Goal: Information Seeking & Learning: Learn about a topic

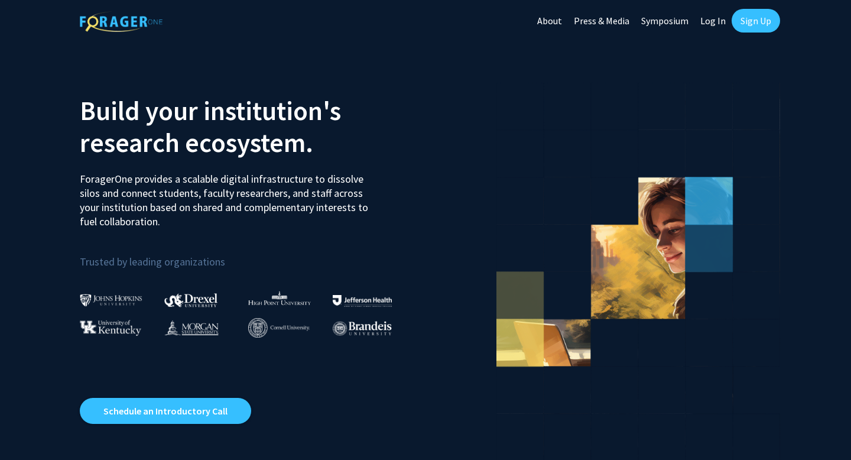
click at [708, 11] on link "Log In" at bounding box center [713, 20] width 37 height 41
select select
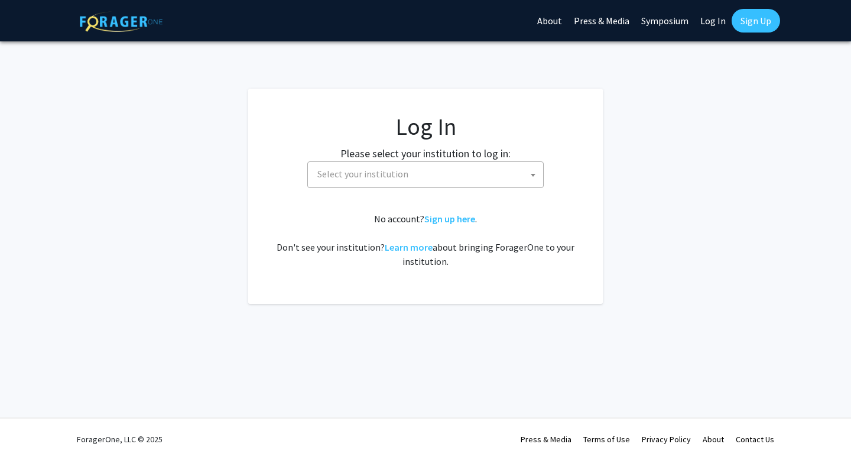
click at [359, 184] on span "Select your institution" at bounding box center [428, 174] width 231 height 24
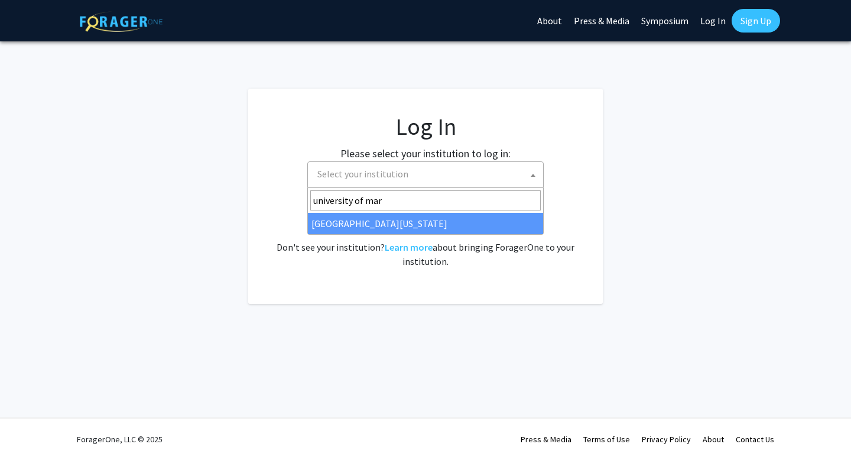
type input "university of mar"
select select "31"
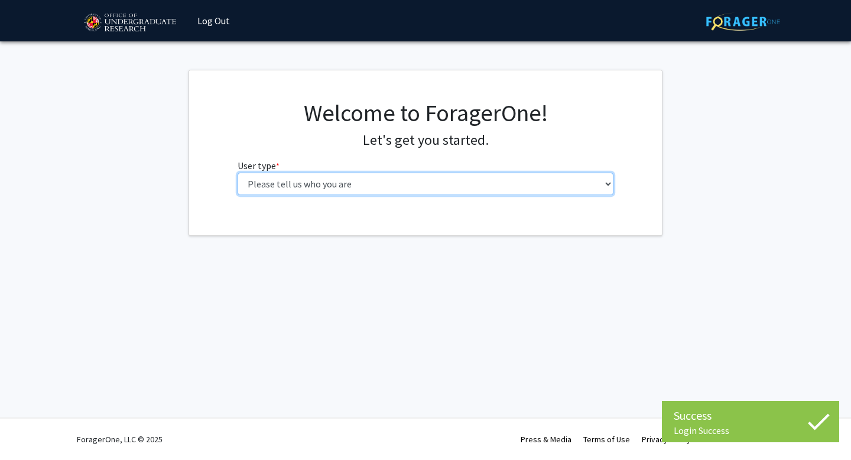
click at [326, 189] on select "Please tell us who you are Undergraduate Student Master's Student Doctoral Cand…" at bounding box center [426, 184] width 377 height 22
select select "1: undergrad"
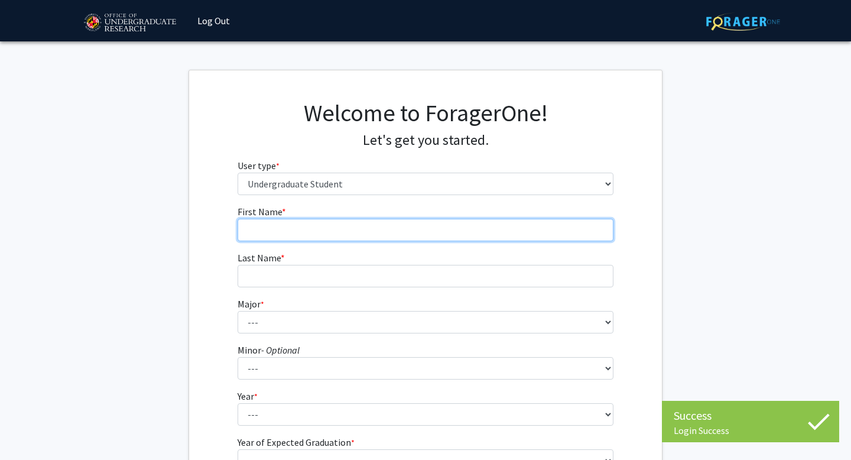
click at [365, 226] on input "First Name * required" at bounding box center [426, 230] width 377 height 22
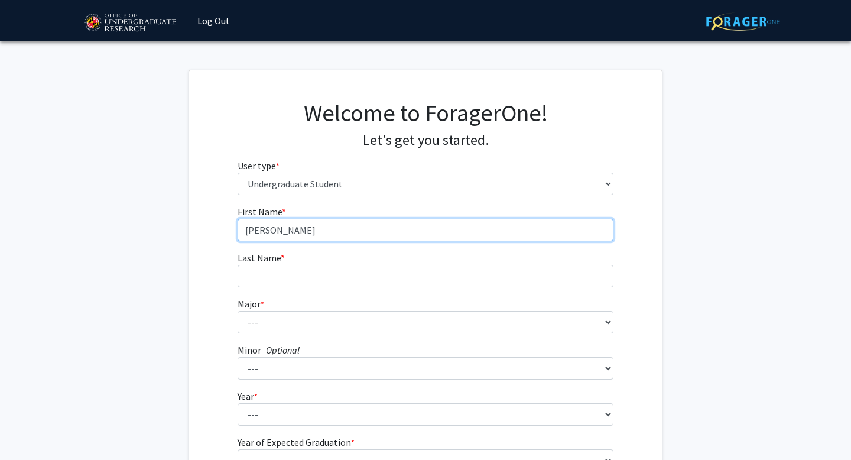
type input "[PERSON_NAME]"
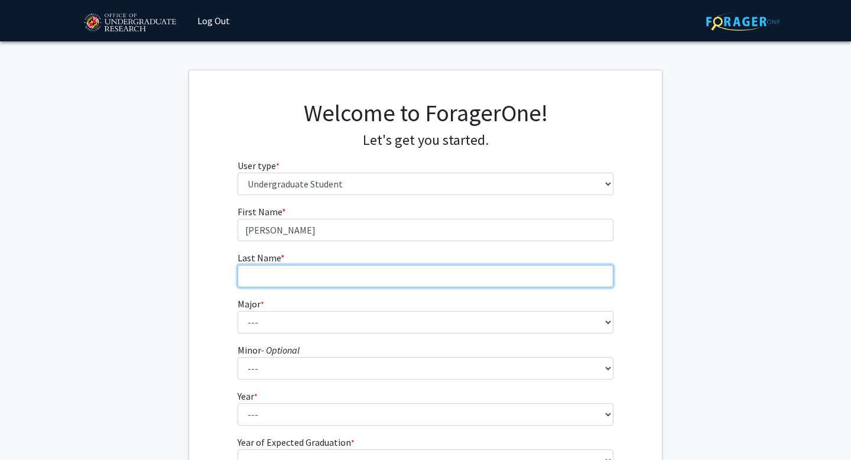
click at [339, 277] on input "Last Name * required" at bounding box center [426, 276] width 377 height 22
type input "[PERSON_NAME]"
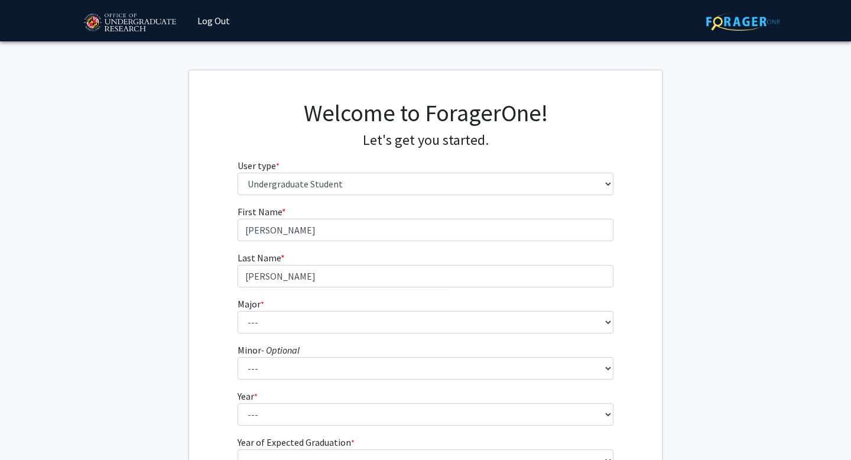
click at [305, 334] on form "First Name * required [PERSON_NAME] Last Name * required [PERSON_NAME] Major * …" at bounding box center [426, 349] width 377 height 289
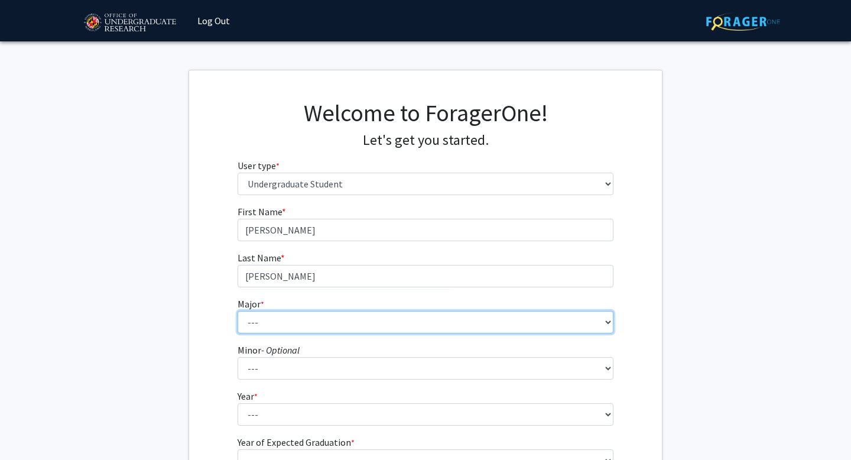
click at [305, 318] on select "--- Accounting Aerospace Engineering African American and Africana Studies Agri…" at bounding box center [426, 322] width 377 height 22
select select "99: 2400"
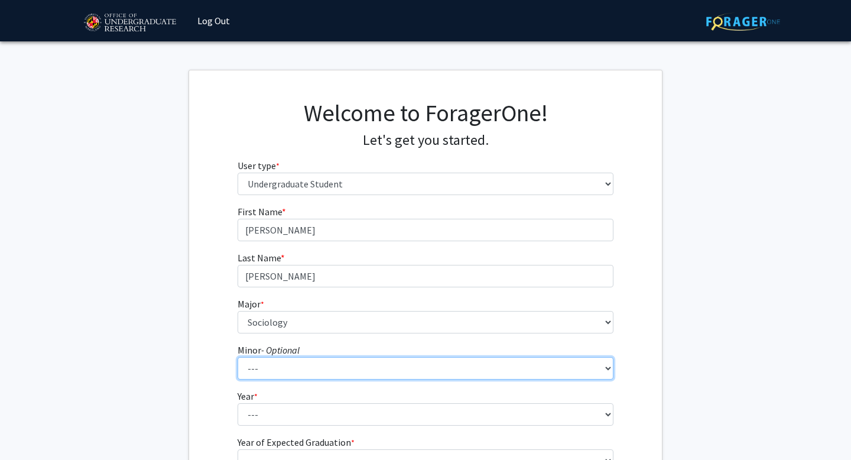
click at [279, 374] on select "--- Actuarial Mathematics Advanced Cybersecurity Experience for Students Africa…" at bounding box center [426, 368] width 377 height 22
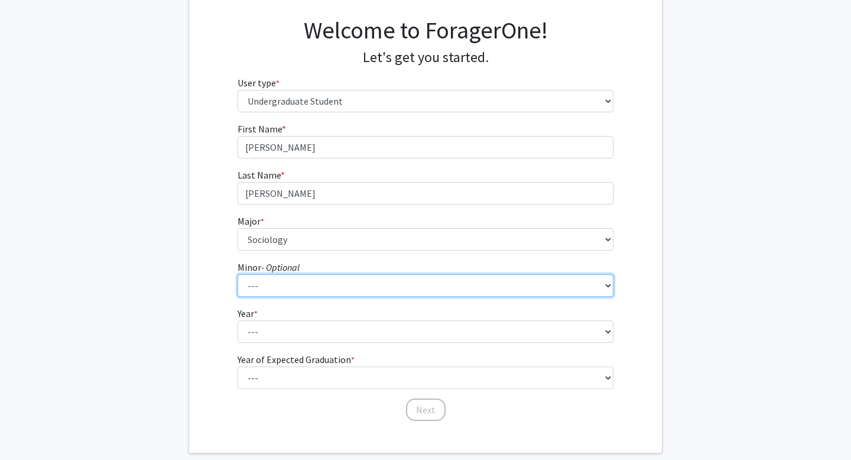
scroll to position [112, 0]
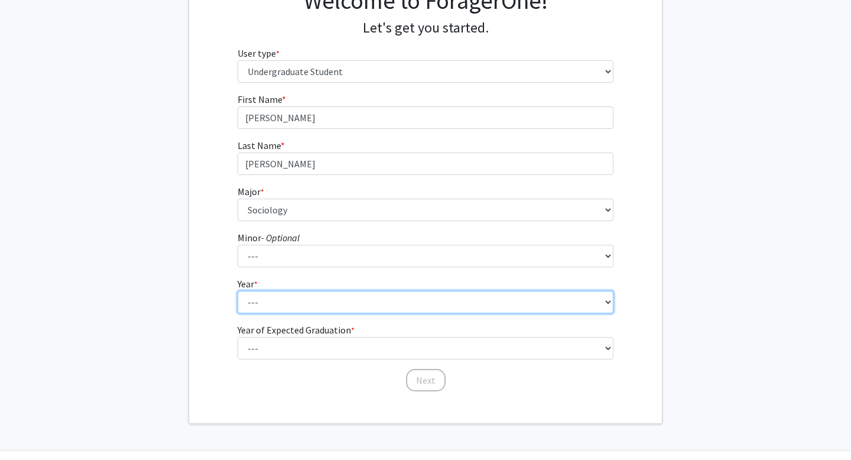
click at [260, 300] on select "--- First-year Sophomore Junior Senior Postbaccalaureate Certificate" at bounding box center [426, 302] width 377 height 22
select select "3: junior"
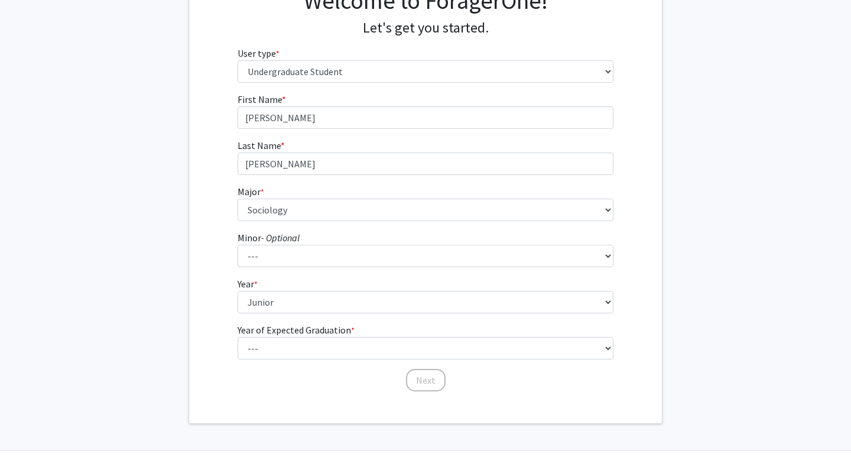
click at [296, 336] on label "Year of Expected Graduation * required" at bounding box center [296, 330] width 117 height 14
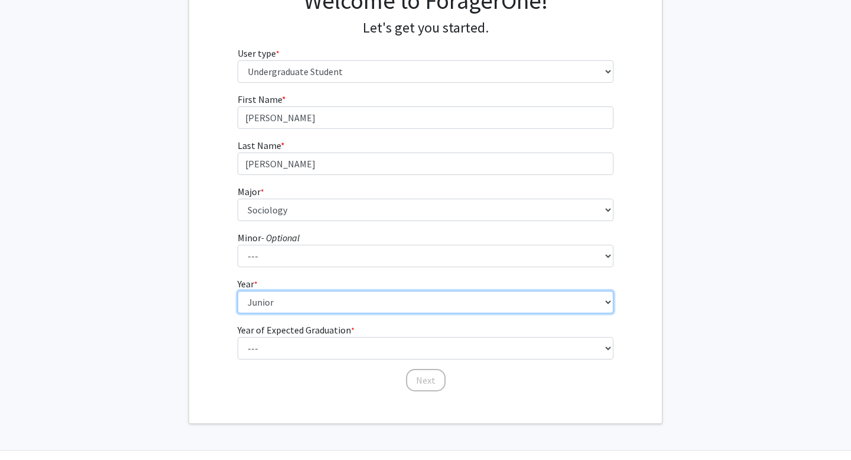
click at [296, 313] on select "--- First-year Sophomore Junior Senior Postbaccalaureate Certificate" at bounding box center [426, 302] width 377 height 22
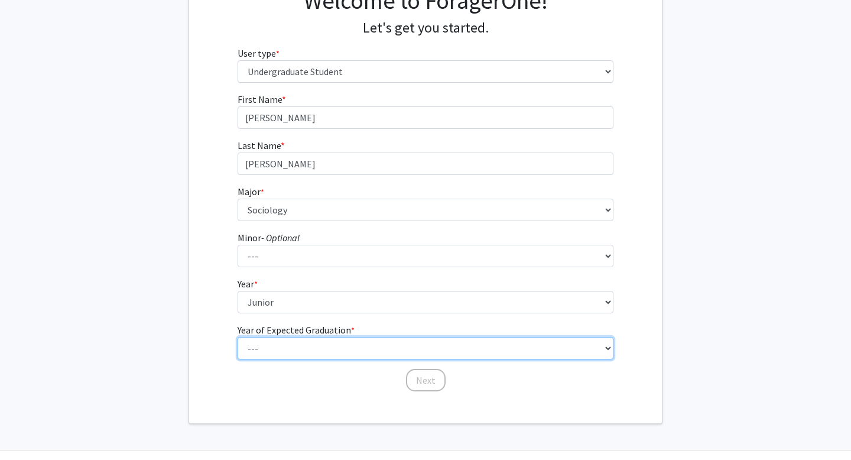
click at [307, 347] on select "--- 2025 2026 2027 2028 2029 2030 2031 2032 2033 2034" at bounding box center [426, 348] width 377 height 22
select select "3: 2027"
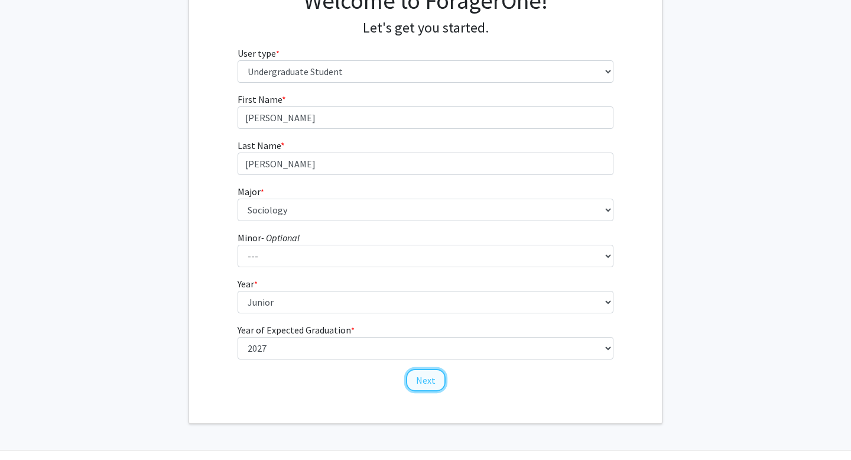
click at [439, 377] on button "Next" at bounding box center [426, 380] width 40 height 22
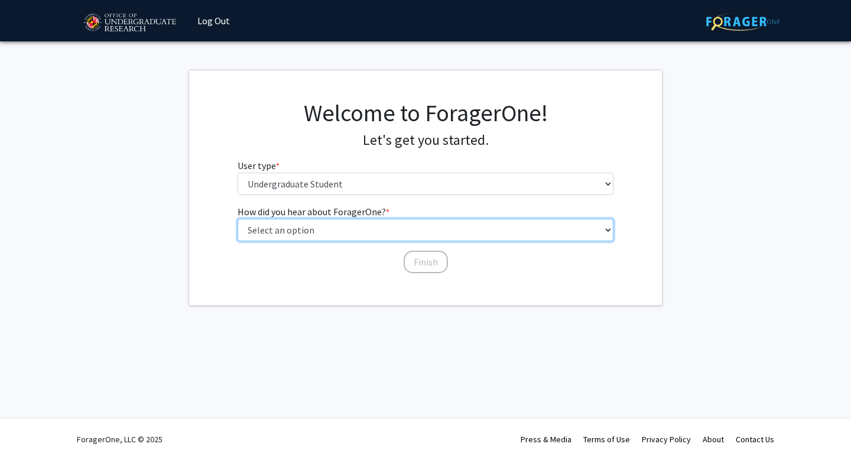
click at [338, 220] on select "Select an option Peer/student recommendation Faculty/staff recommendation Unive…" at bounding box center [426, 230] width 377 height 22
select select "2: faculty_recommendation"
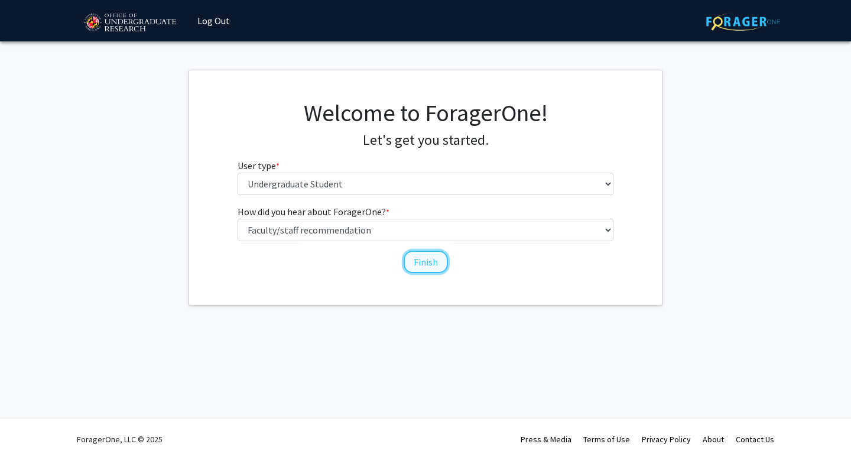
click at [422, 268] on button "Finish" at bounding box center [426, 262] width 44 height 22
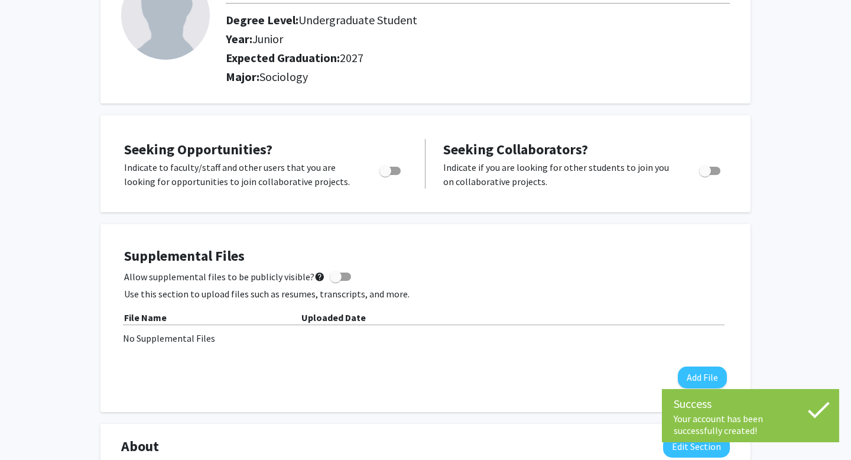
scroll to position [108, 0]
click at [387, 163] on label "Toggle" at bounding box center [388, 170] width 26 height 14
click at [385, 174] on input "Are you actively seeking opportunities?" at bounding box center [385, 174] width 1 height 1
checkbox input "true"
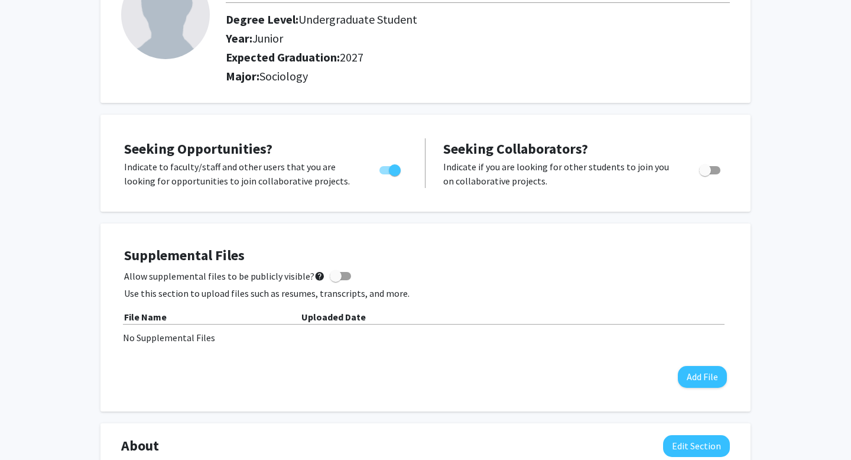
click at [688, 173] on div at bounding box center [711, 174] width 50 height 28
click at [703, 173] on span "Toggle" at bounding box center [705, 170] width 12 height 12
click at [705, 174] on input "Would you like to receive other student requests to work with you?" at bounding box center [705, 174] width 1 height 1
checkbox input "true"
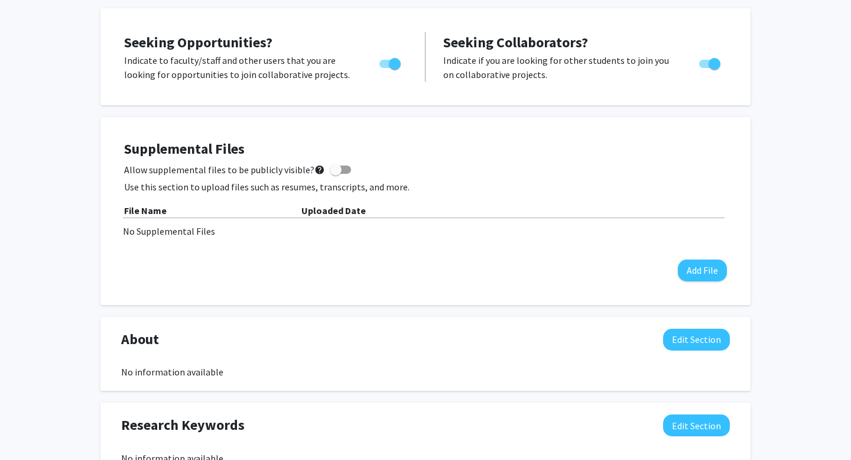
scroll to position [0, 0]
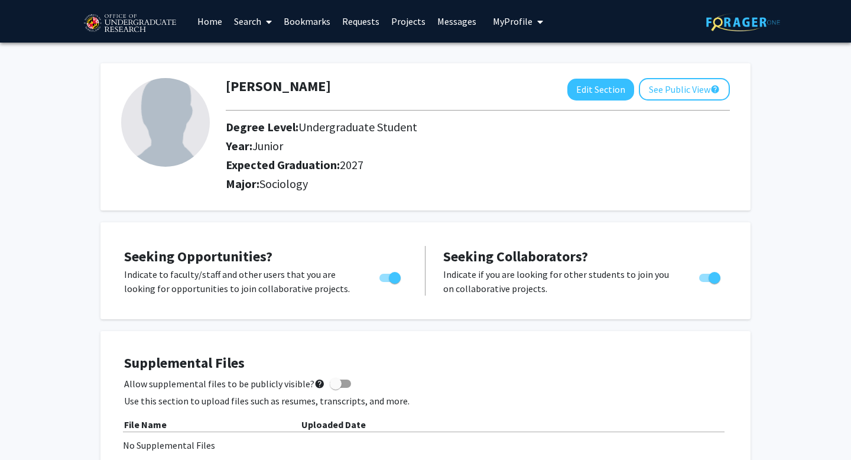
click at [247, 24] on link "Search" at bounding box center [253, 21] width 50 height 41
click at [271, 56] on span "Faculty/Staff" at bounding box center [271, 55] width 87 height 24
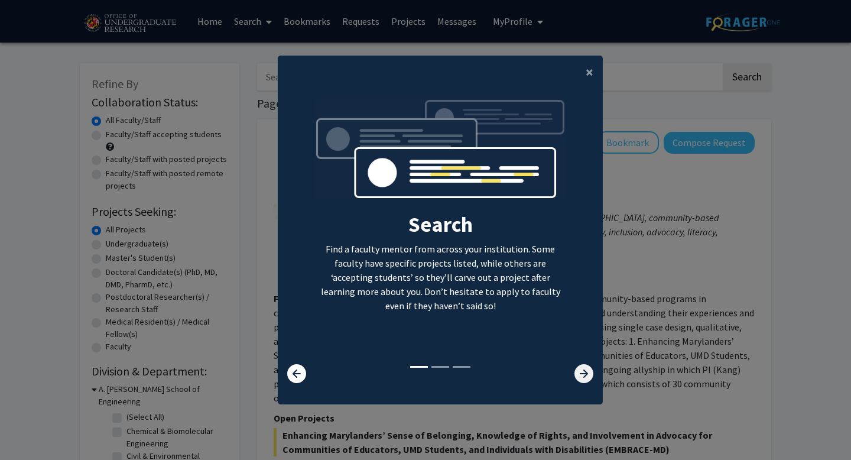
click at [586, 376] on icon at bounding box center [584, 373] width 19 height 19
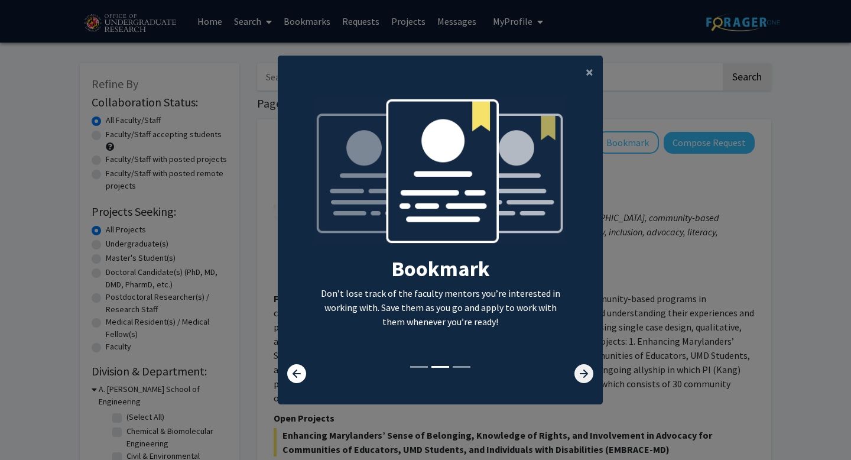
click at [580, 374] on icon at bounding box center [584, 373] width 19 height 19
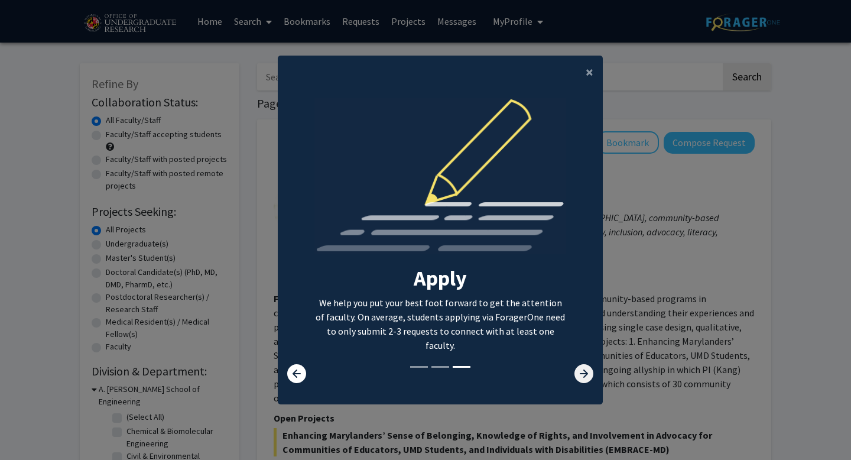
click at [584, 374] on icon at bounding box center [584, 373] width 19 height 19
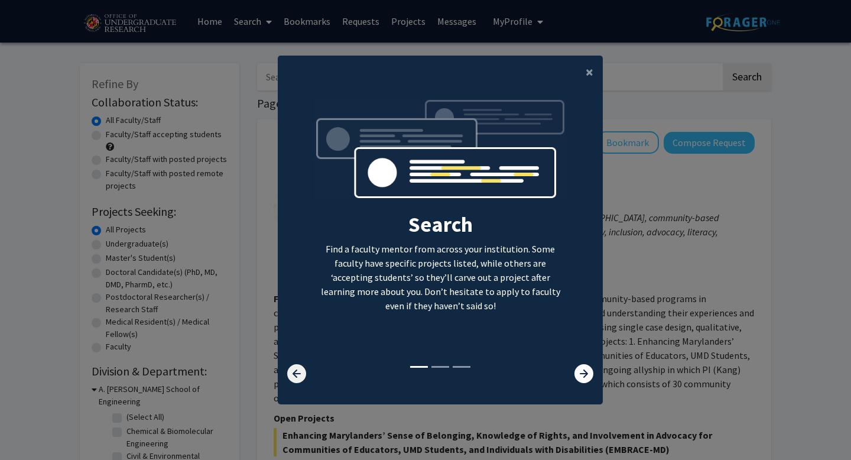
click at [297, 377] on icon at bounding box center [296, 373] width 19 height 19
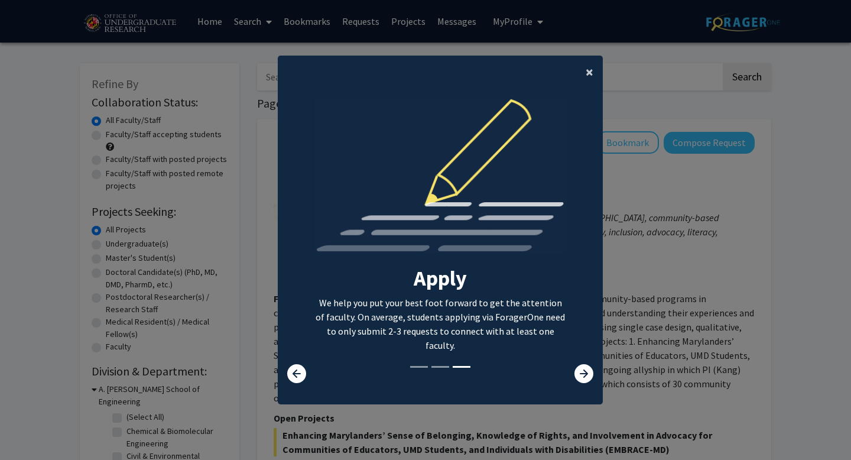
click at [584, 69] on button "×" at bounding box center [589, 72] width 27 height 33
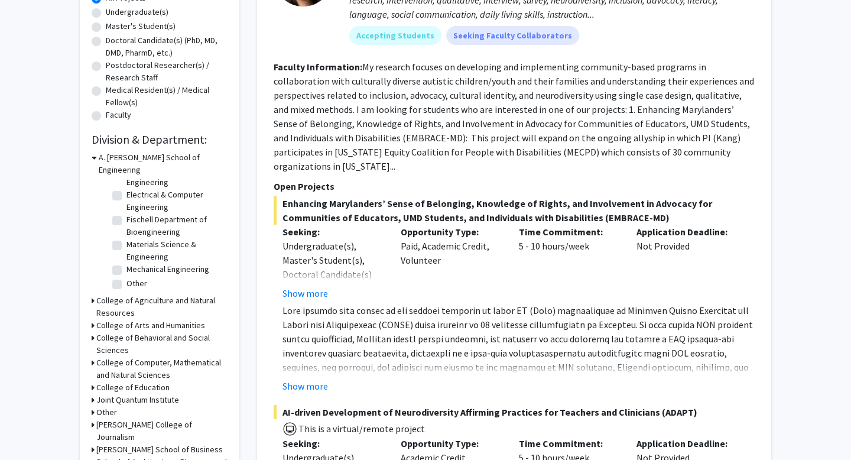
scroll to position [252, 0]
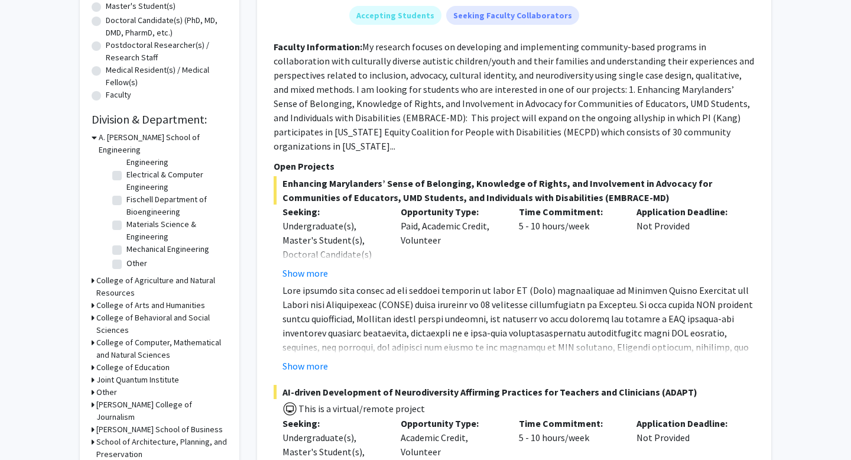
click at [173, 312] on h3 "College of Behavioral and Social Sciences" at bounding box center [161, 324] width 131 height 25
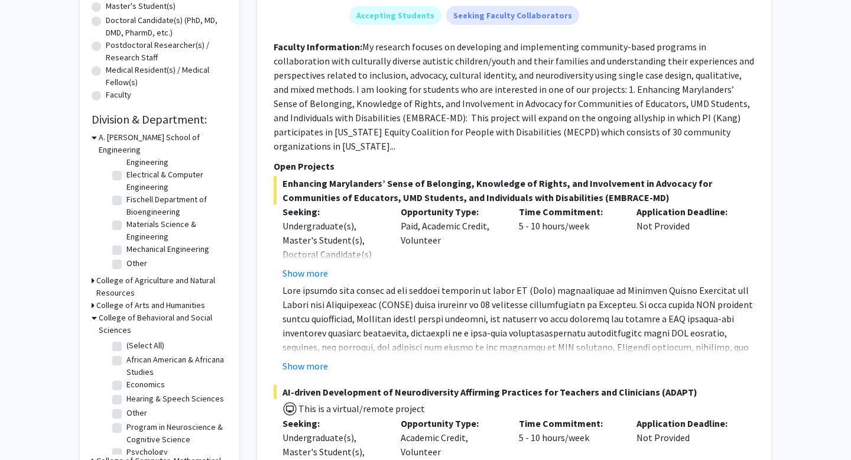
click at [127, 339] on label "(Select All)" at bounding box center [146, 345] width 38 height 12
click at [127, 339] on input "(Select All)" at bounding box center [131, 343] width 8 height 8
checkbox input "true"
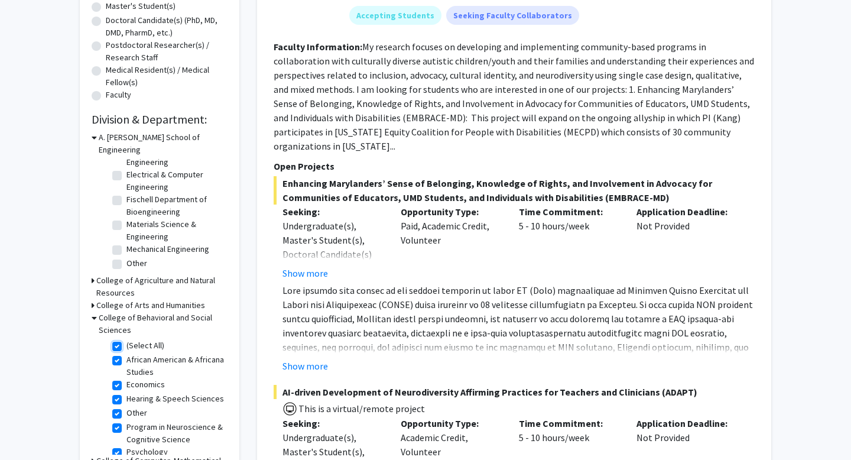
checkbox input "true"
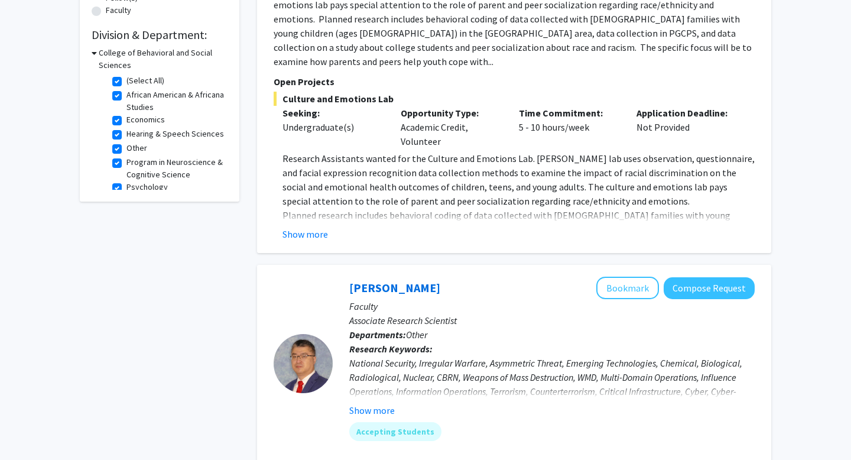
scroll to position [8, 0]
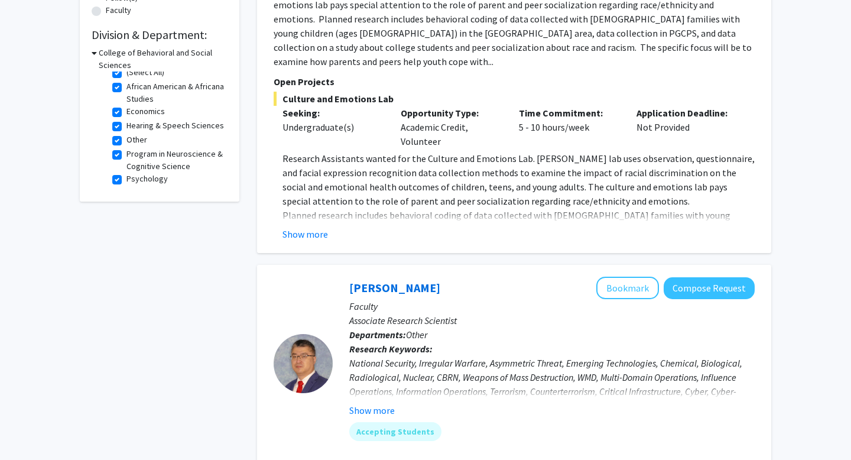
click at [127, 182] on label "Psychology" at bounding box center [147, 179] width 41 height 12
click at [127, 180] on input "Psychology" at bounding box center [131, 177] width 8 height 8
checkbox input "false"
checkbox input "true"
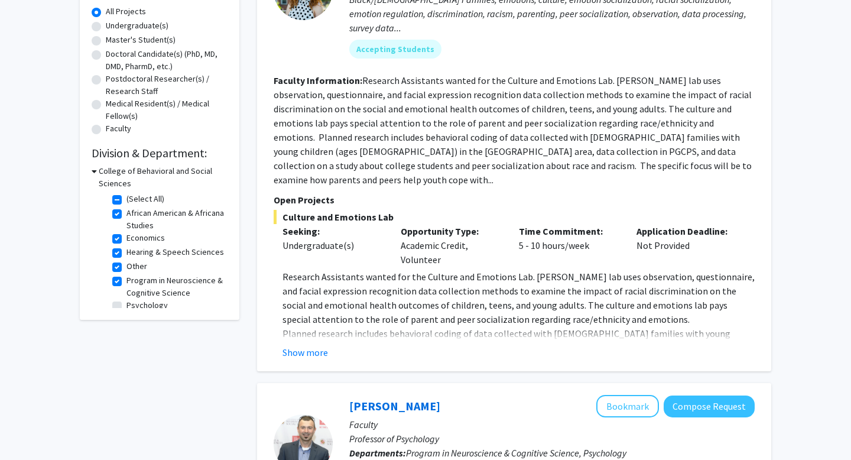
scroll to position [8, 0]
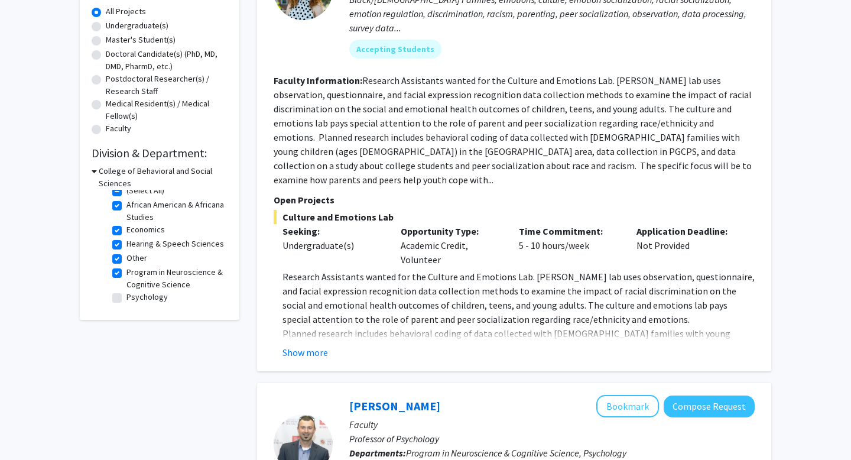
click at [127, 268] on label "Program in Neuroscience & Cognitive Science" at bounding box center [176, 278] width 98 height 25
click at [127, 268] on input "Program in Neuroscience & Cognitive Science" at bounding box center [131, 270] width 8 height 8
checkbox input "false"
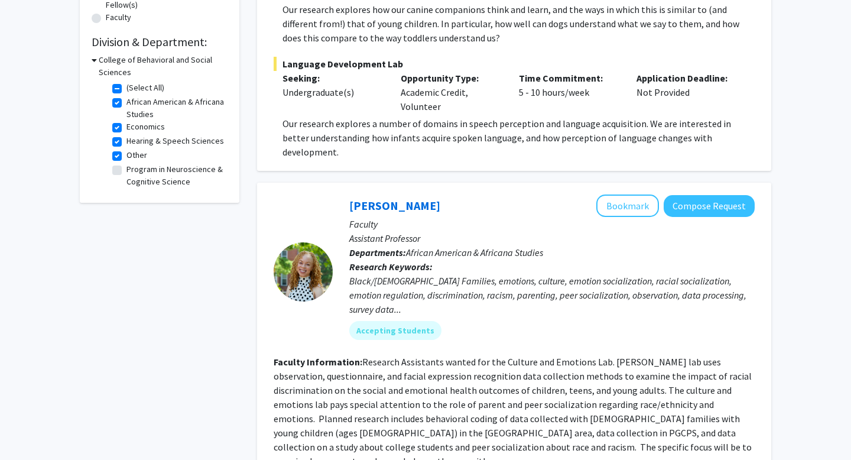
scroll to position [326, 0]
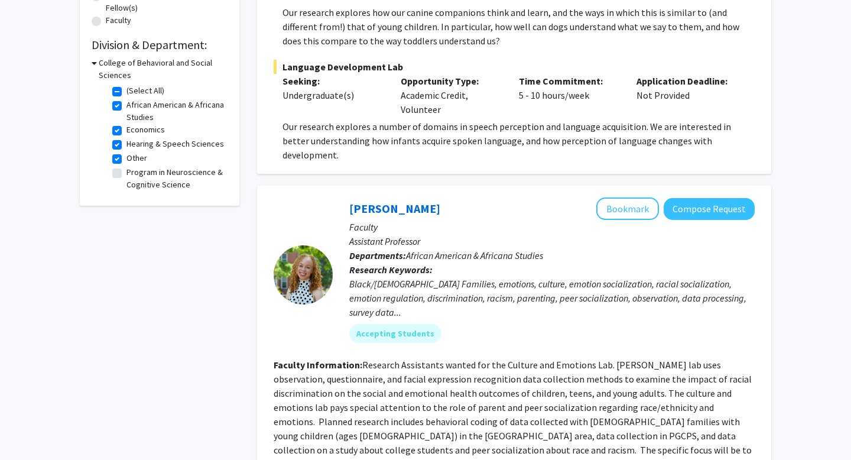
click at [127, 160] on label "Other" at bounding box center [137, 158] width 21 height 12
click at [127, 160] on input "Other" at bounding box center [131, 156] width 8 height 8
checkbox input "false"
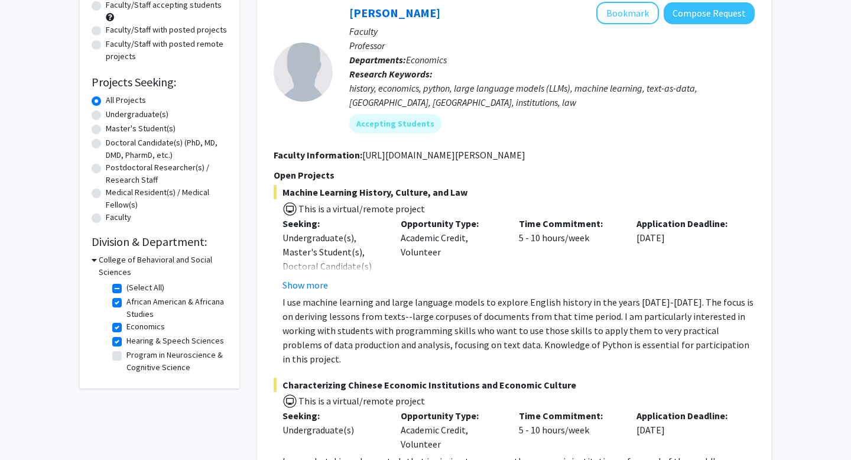
scroll to position [161, 0]
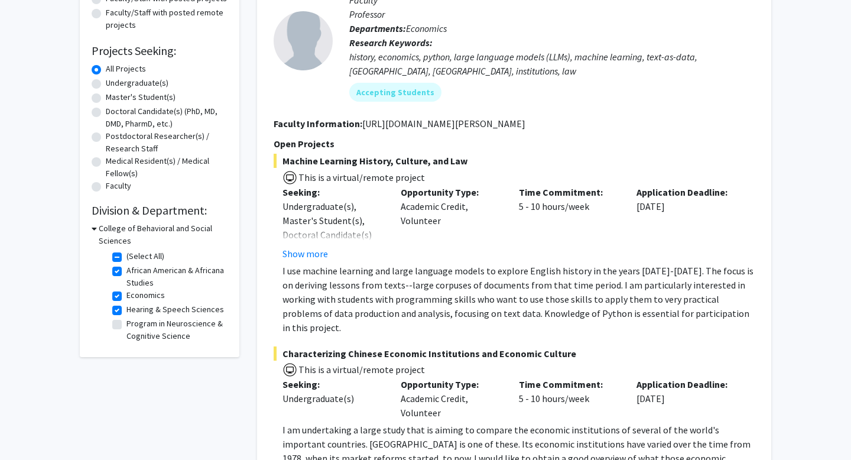
click at [118, 315] on fg-checkbox "Hearing & Speech Sciences Hearing & Speech Sciences" at bounding box center [168, 310] width 112 height 14
click at [127, 256] on label "(Select All)" at bounding box center [146, 256] width 38 height 12
click at [127, 256] on input "(Select All)" at bounding box center [131, 254] width 8 height 8
checkbox input "false"
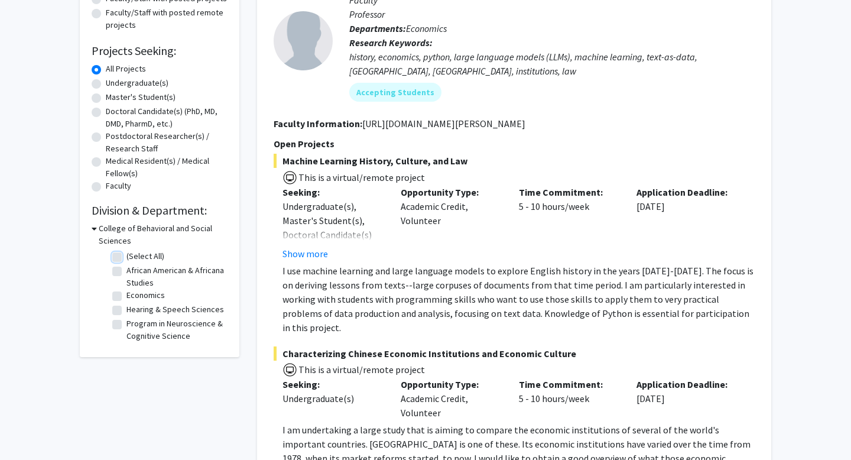
checkbox input "false"
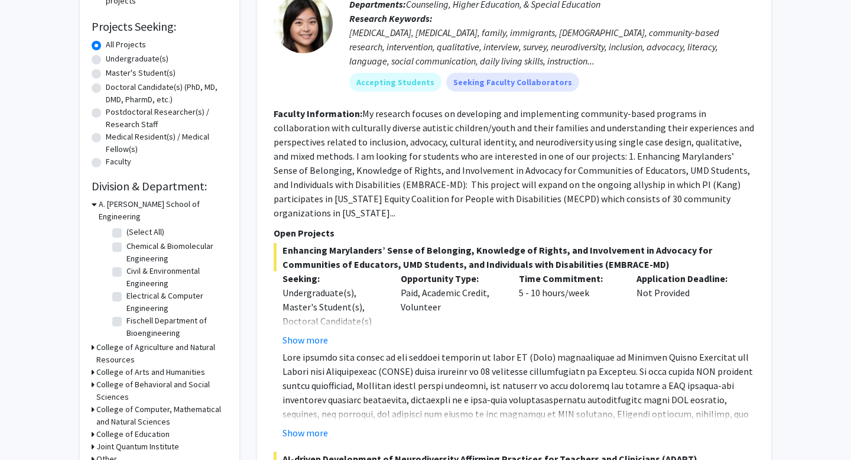
scroll to position [186, 0]
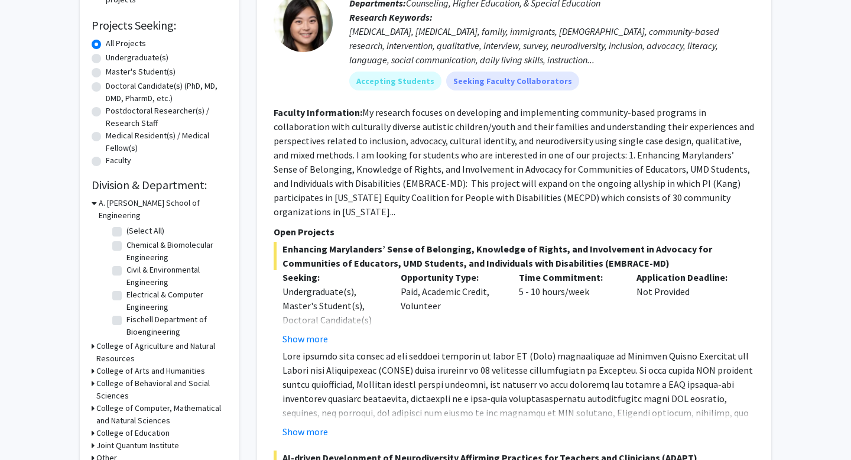
click at [169, 202] on h3 "A. James Clark School of Engineering" at bounding box center [163, 209] width 129 height 25
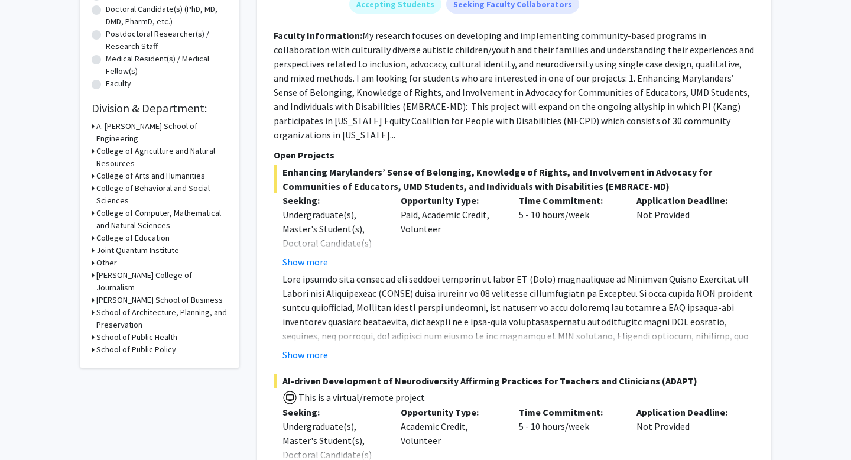
scroll to position [284, 0]
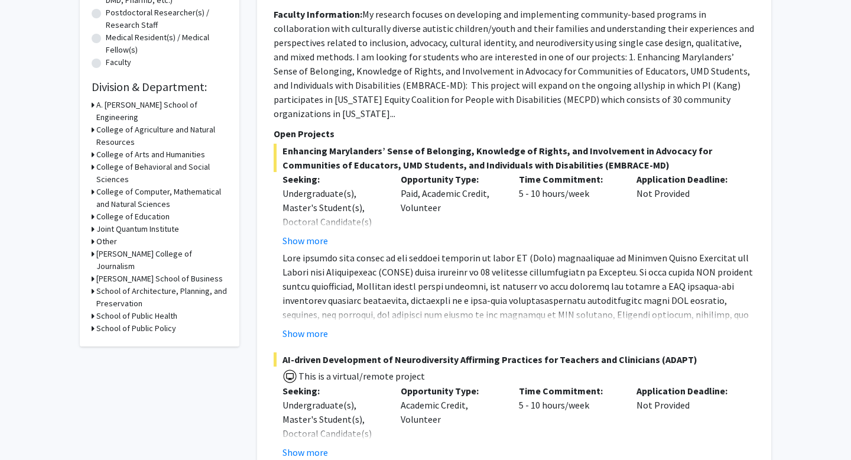
click at [148, 322] on h3 "School of Public Policy" at bounding box center [136, 328] width 80 height 12
click at [124, 322] on h3 "School of Public Policy" at bounding box center [139, 328] width 80 height 12
click at [124, 322] on h3 "School of Public Policy" at bounding box center [136, 328] width 80 height 12
click at [122, 338] on fg-checkbox "Other Other" at bounding box center [168, 345] width 112 height 14
click at [127, 338] on label "Other" at bounding box center [137, 344] width 21 height 12
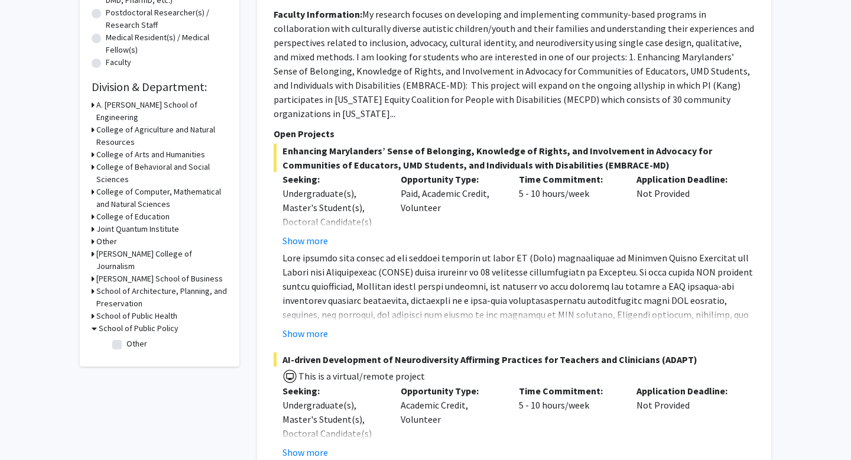
click at [127, 338] on input "Other" at bounding box center [131, 342] width 8 height 8
checkbox input "true"
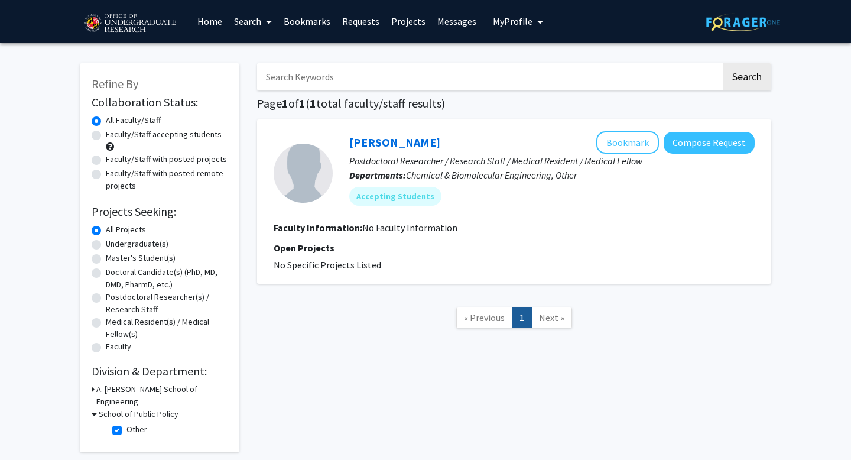
click at [131, 408] on h3 "School of Public Policy" at bounding box center [139, 414] width 80 height 12
click at [130, 392] on h3 "A. James Clark School of Engineering" at bounding box center [161, 395] width 131 height 25
click at [130, 392] on h3 "A. James Clark School of Engineering" at bounding box center [163, 395] width 129 height 25
click at [170, 408] on h3 "School of Public Policy" at bounding box center [136, 414] width 80 height 12
click at [170, 388] on h3 "A. James Clark School of Engineering" at bounding box center [161, 395] width 131 height 25
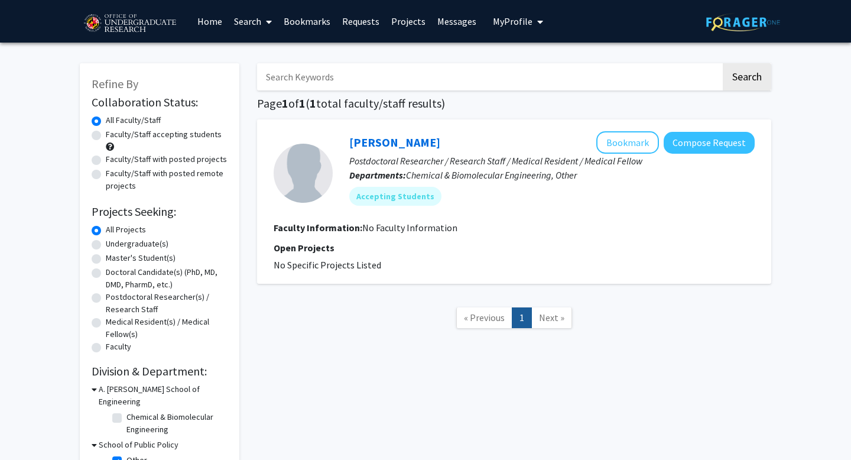
click at [161, 390] on h3 "A. James Clark School of Engineering" at bounding box center [163, 395] width 129 height 25
click at [155, 408] on h3 "School of Public Policy" at bounding box center [139, 414] width 80 height 12
click at [141, 408] on h3 "School of Public Policy" at bounding box center [136, 414] width 80 height 12
click at [123, 423] on fg-checkbox "Other Other" at bounding box center [168, 430] width 112 height 14
click at [127, 423] on label "Other" at bounding box center [137, 429] width 21 height 12
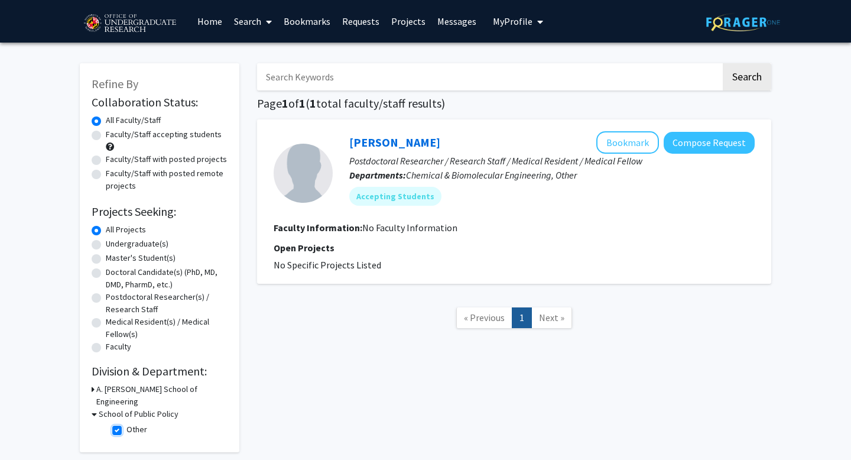
click at [127, 423] on input "Other" at bounding box center [131, 427] width 8 height 8
checkbox input "false"
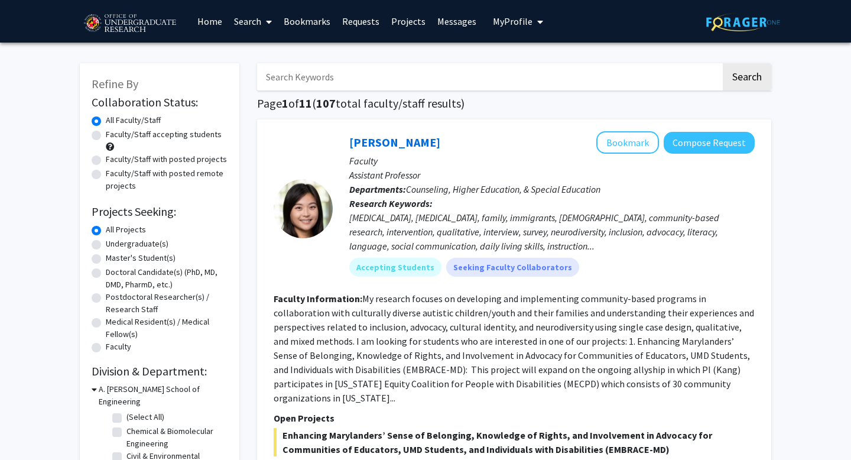
click at [106, 229] on label "All Projects" at bounding box center [126, 229] width 40 height 12
click at [106, 229] on input "All Projects" at bounding box center [110, 227] width 8 height 8
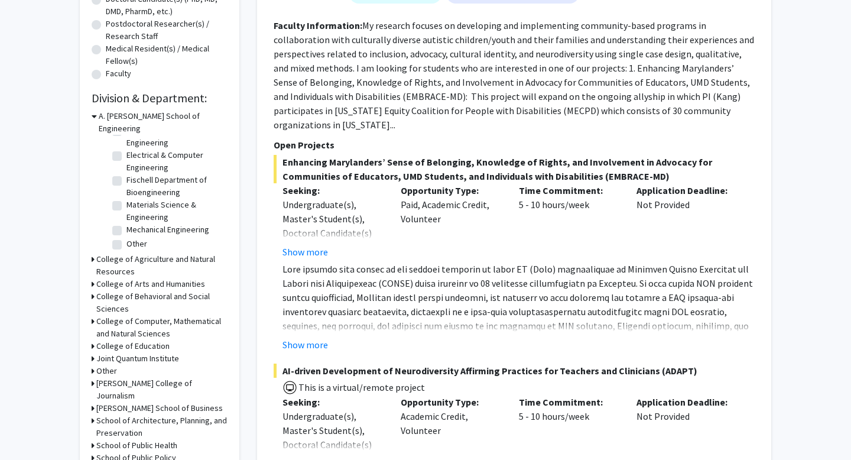
scroll to position [328, 0]
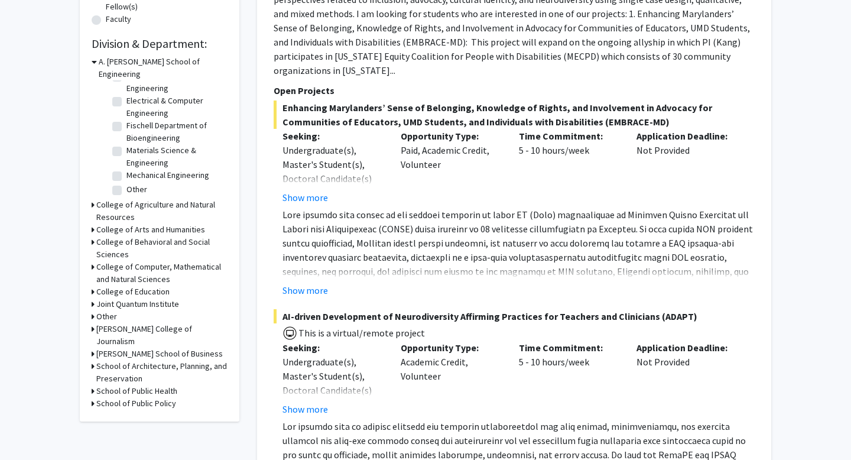
click at [134, 268] on h3 "College of Computer, Mathematical and Natural Sciences" at bounding box center [161, 273] width 131 height 25
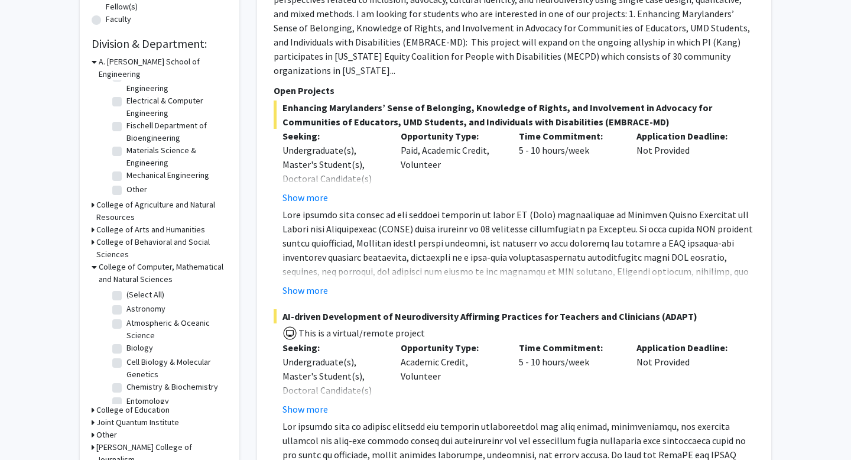
click at [139, 264] on h3 "College of Computer, Mathematical and Natural Sciences" at bounding box center [163, 273] width 129 height 25
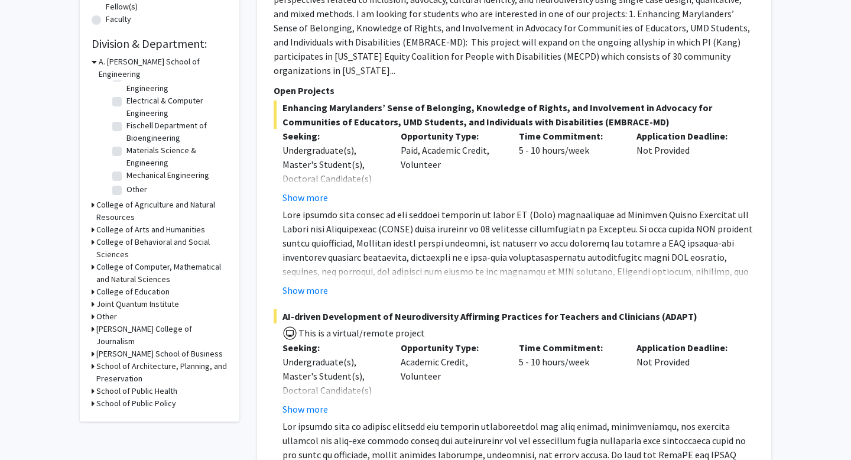
click at [139, 239] on h3 "College of Behavioral and Social Sciences" at bounding box center [161, 248] width 131 height 25
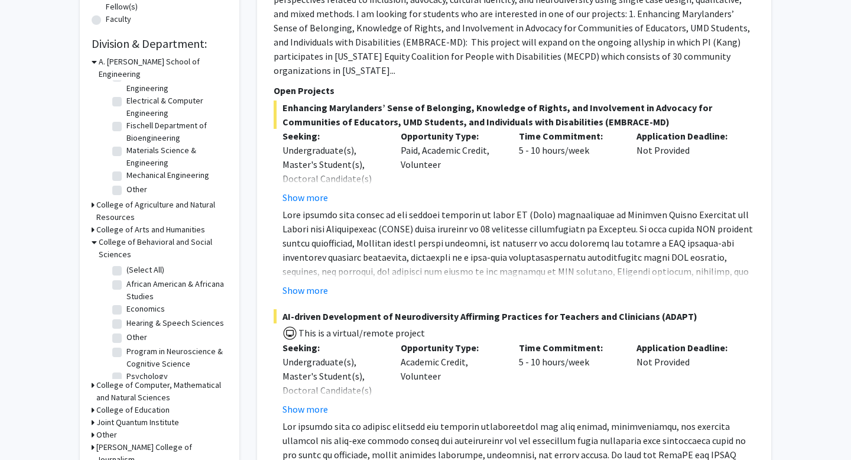
click at [127, 264] on label "(Select All)" at bounding box center [146, 270] width 38 height 12
click at [127, 264] on input "(Select All)" at bounding box center [131, 268] width 8 height 8
checkbox input "true"
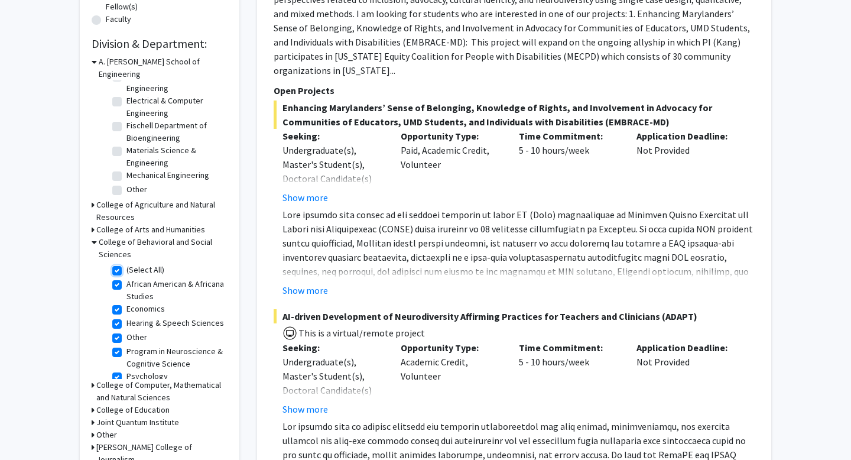
checkbox input "true"
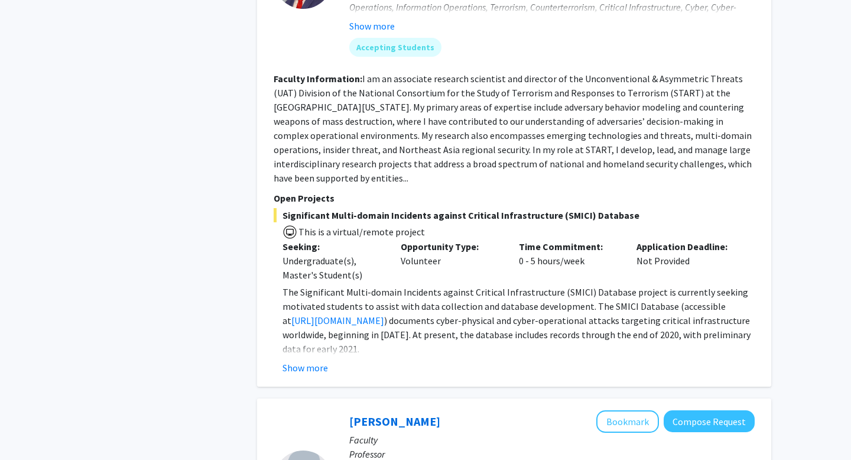
scroll to position [745, 0]
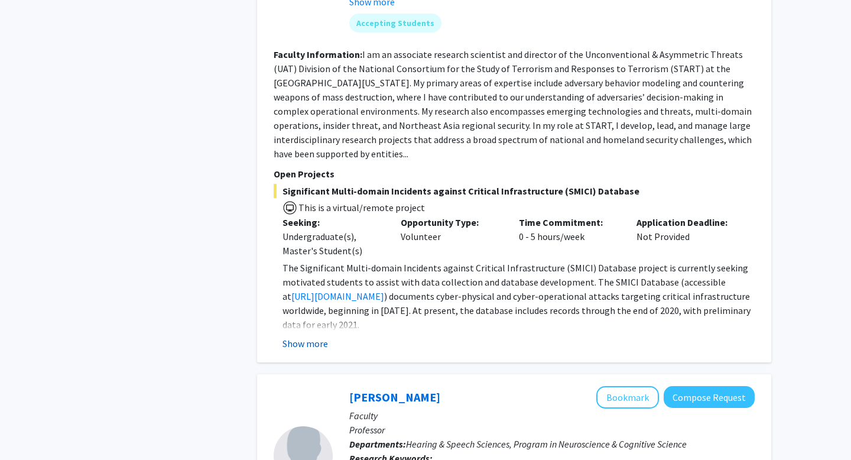
click at [312, 336] on button "Show more" at bounding box center [306, 343] width 46 height 14
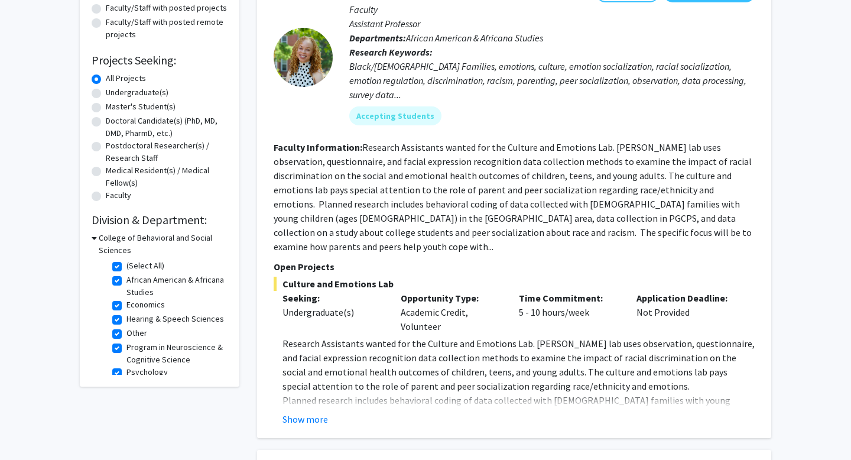
scroll to position [0, 0]
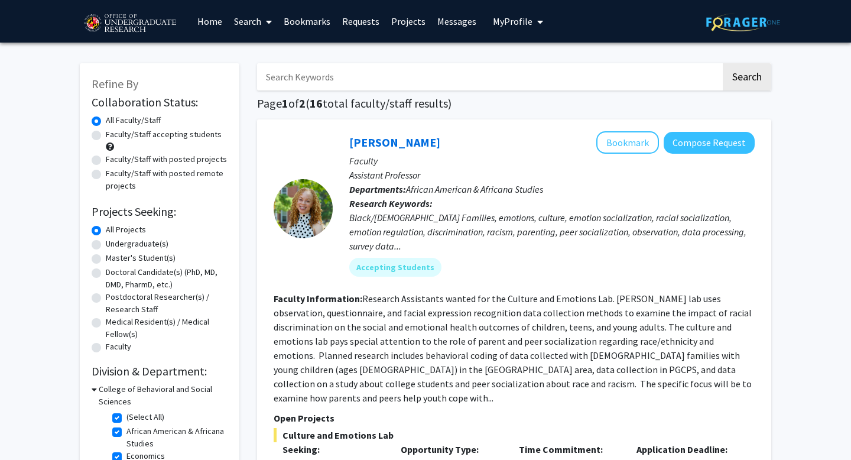
click at [127, 21] on img at bounding box center [130, 24] width 100 height 30
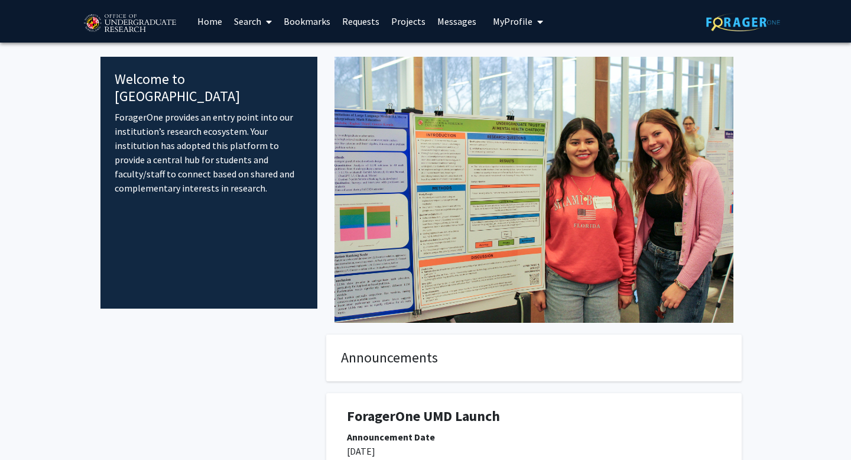
scroll to position [160, 0]
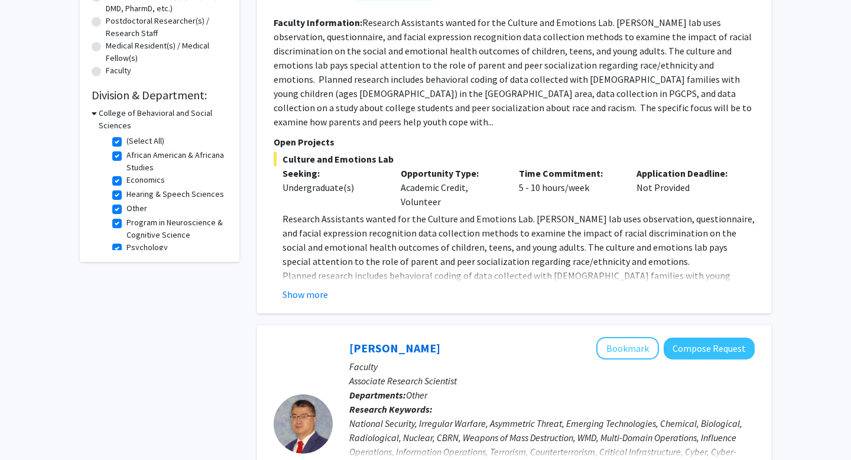
scroll to position [273, 0]
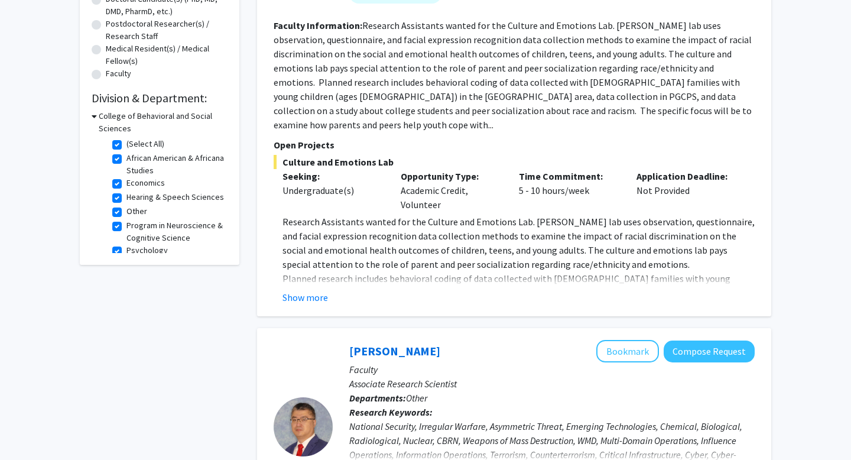
drag, startPoint x: 36, startPoint y: 58, endPoint x: 44, endPoint y: 50, distance: 10.9
drag, startPoint x: 44, startPoint y: 50, endPoint x: 45, endPoint y: 59, distance: 8.9
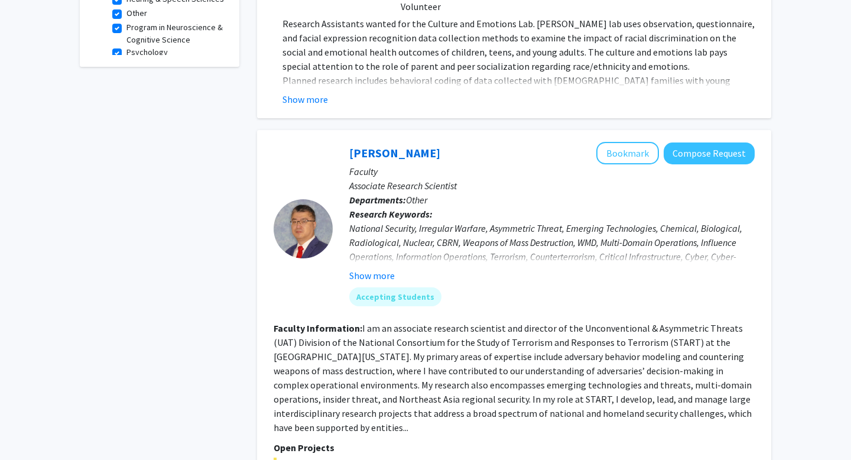
scroll to position [482, 0]
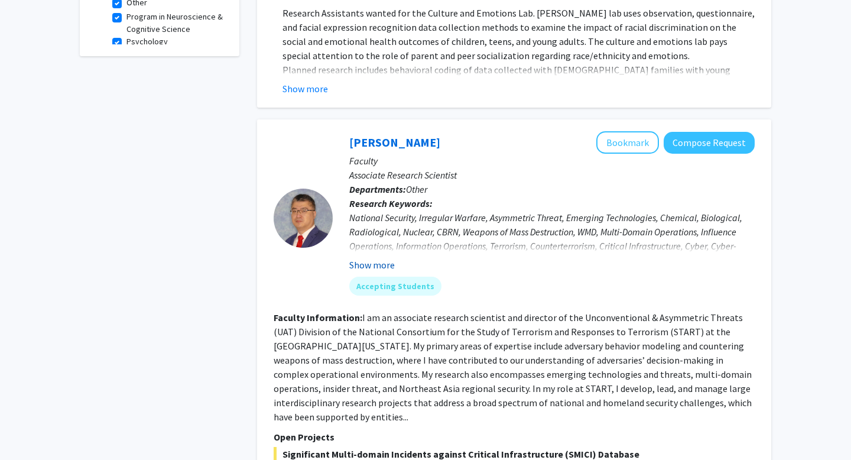
click at [380, 258] on button "Show more" at bounding box center [372, 265] width 46 height 14
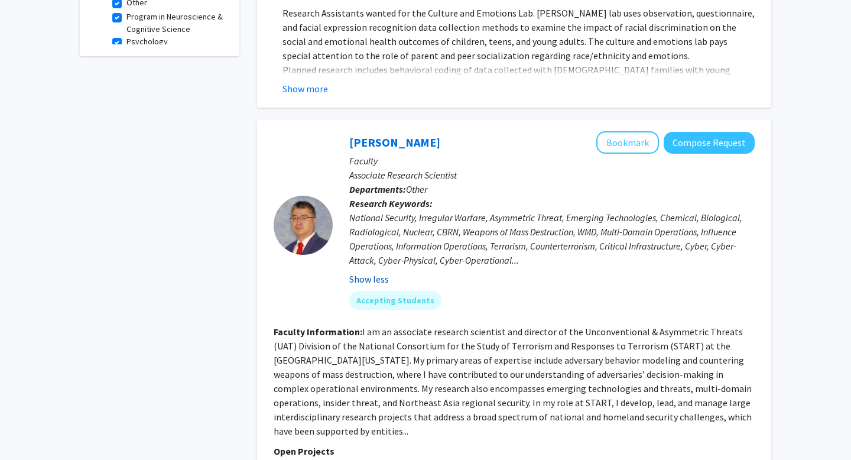
click at [370, 272] on button "Show less" at bounding box center [369, 279] width 40 height 14
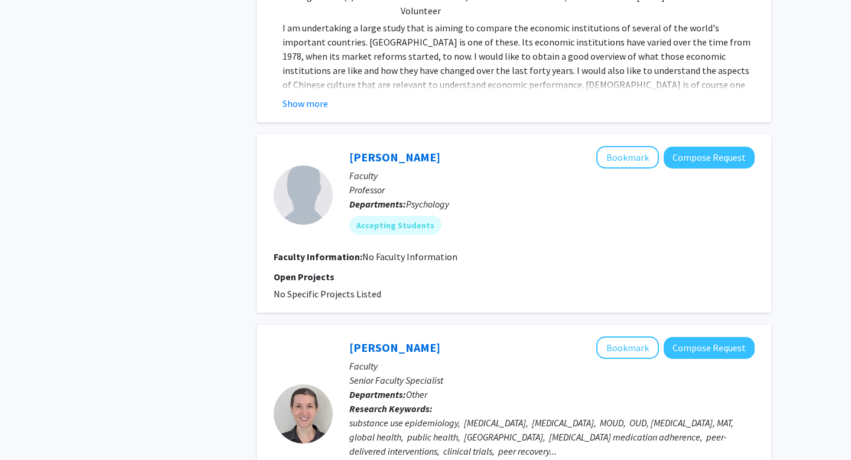
scroll to position [4022, 0]
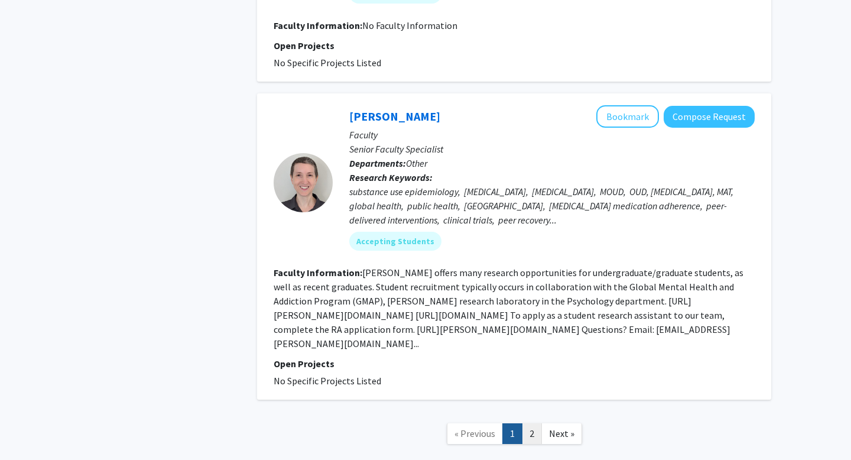
click at [537, 423] on link "2" at bounding box center [532, 433] width 20 height 21
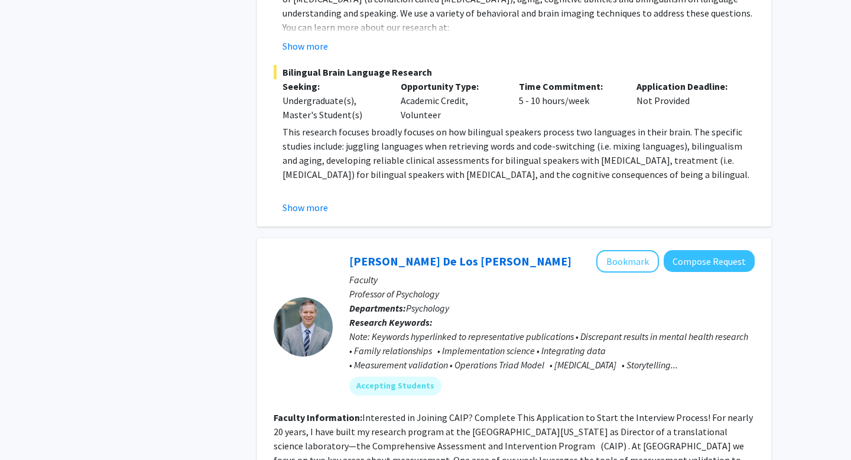
scroll to position [1017, 0]
